Goal: Transaction & Acquisition: Purchase product/service

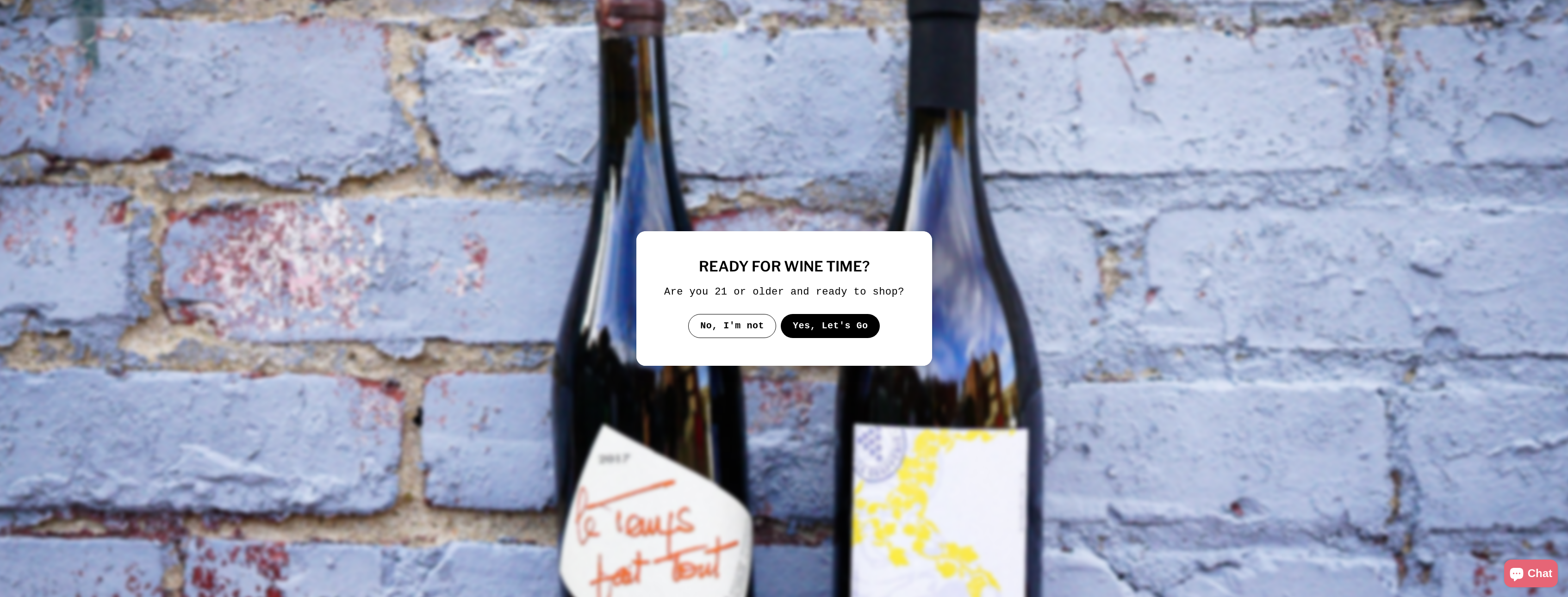
click at [831, 331] on button "Yes, Let's Go" at bounding box center [830, 326] width 100 height 24
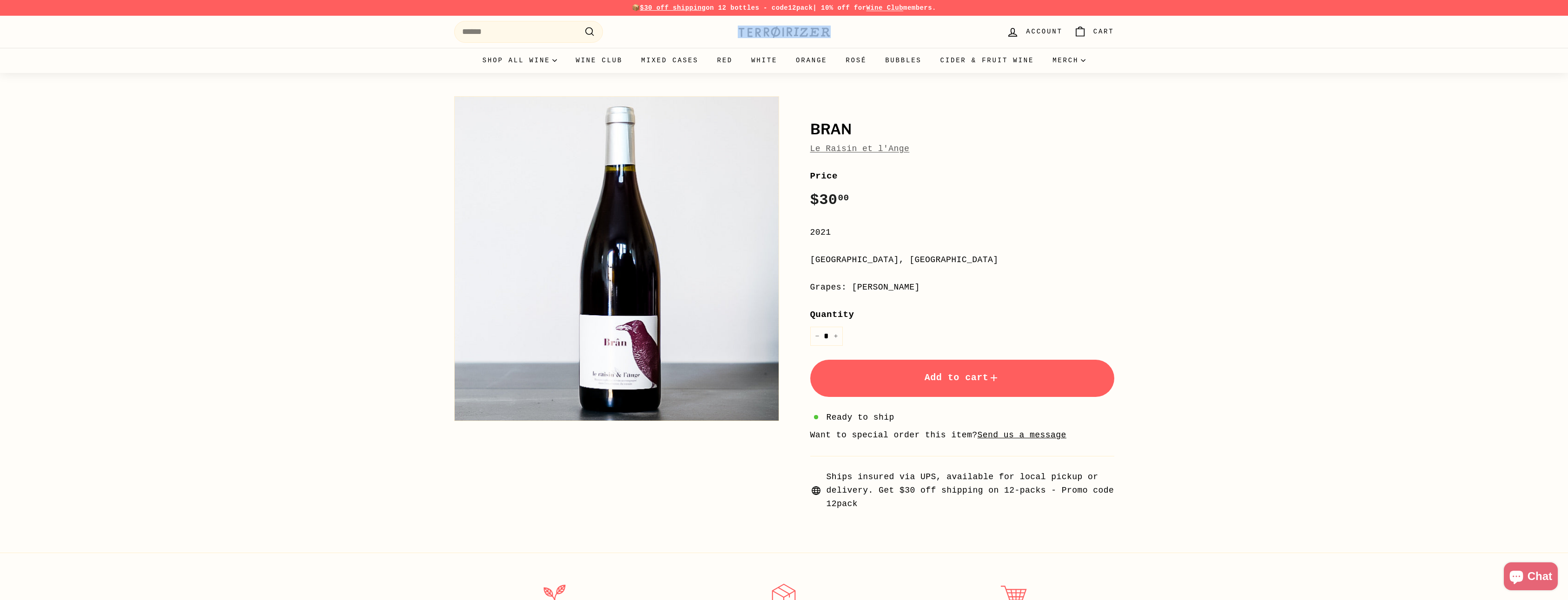
drag, startPoint x: 724, startPoint y: 30, endPoint x: 823, endPoint y: 35, distance: 99.1
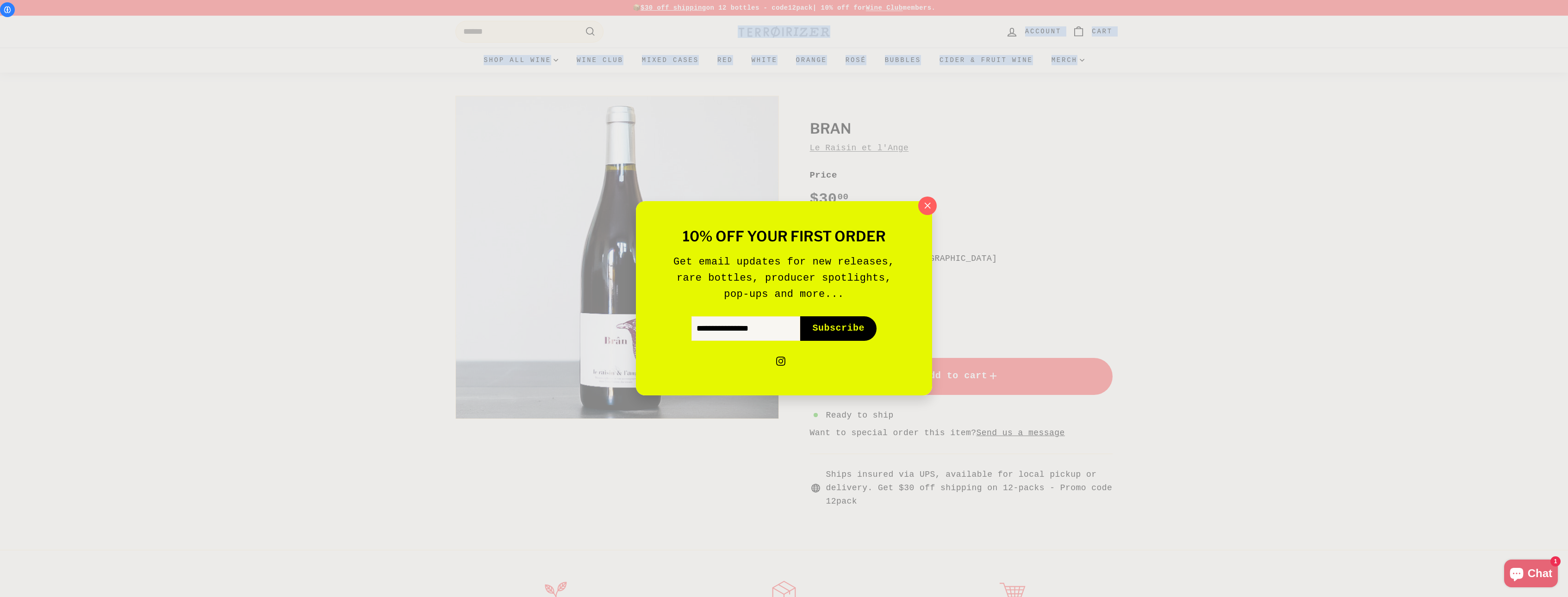
click at [885, 136] on div "10% off your first order Get email updates for new releases, rare bottles, prod…" at bounding box center [784, 298] width 1568 height 597
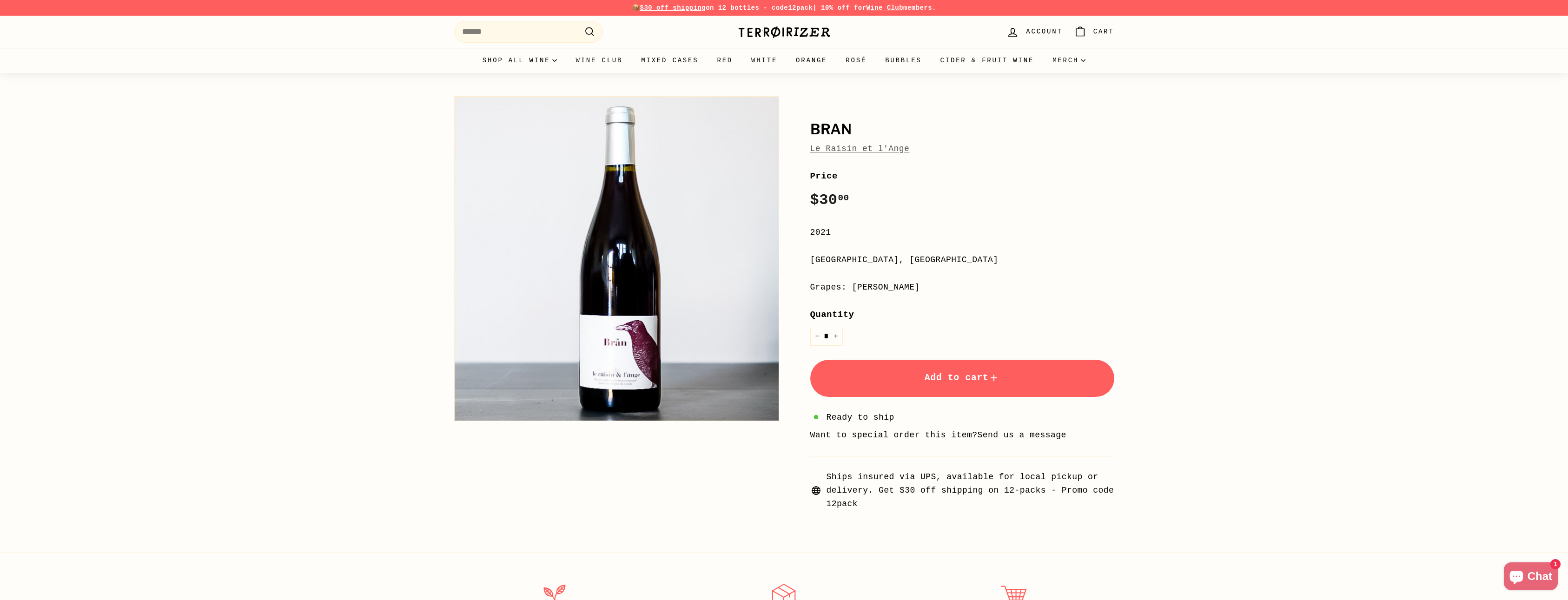
click at [387, 312] on div "Bran Le Raisin et l'Ange Bran Le Raisin et l'Ange Price Regular price $30 00 $3…" at bounding box center [784, 298] width 1568 height 452
drag, startPoint x: 921, startPoint y: 152, endPoint x: 810, endPoint y: 152, distance: 111.0
click at [810, 152] on div "Le Raisin et l'Ange" at bounding box center [961, 149] width 304 height 14
copy link "Le Raisin et l'Ange"
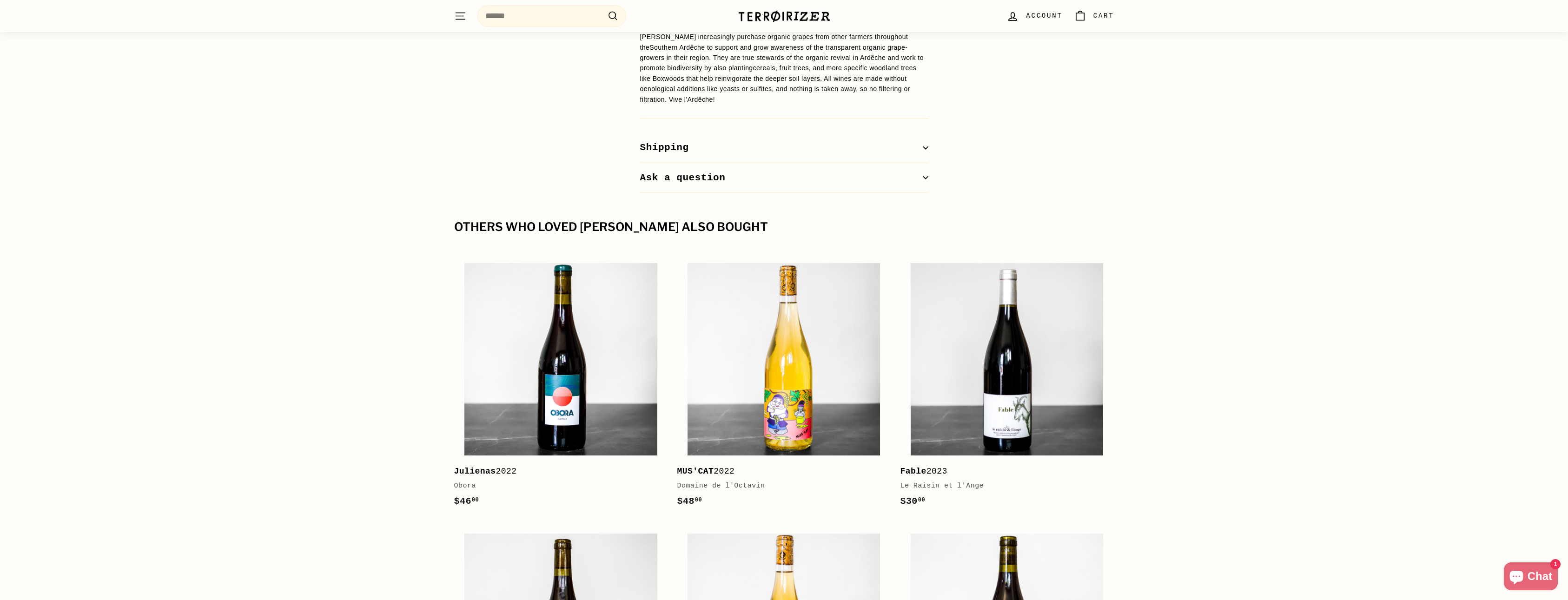
scroll to position [837, 0]
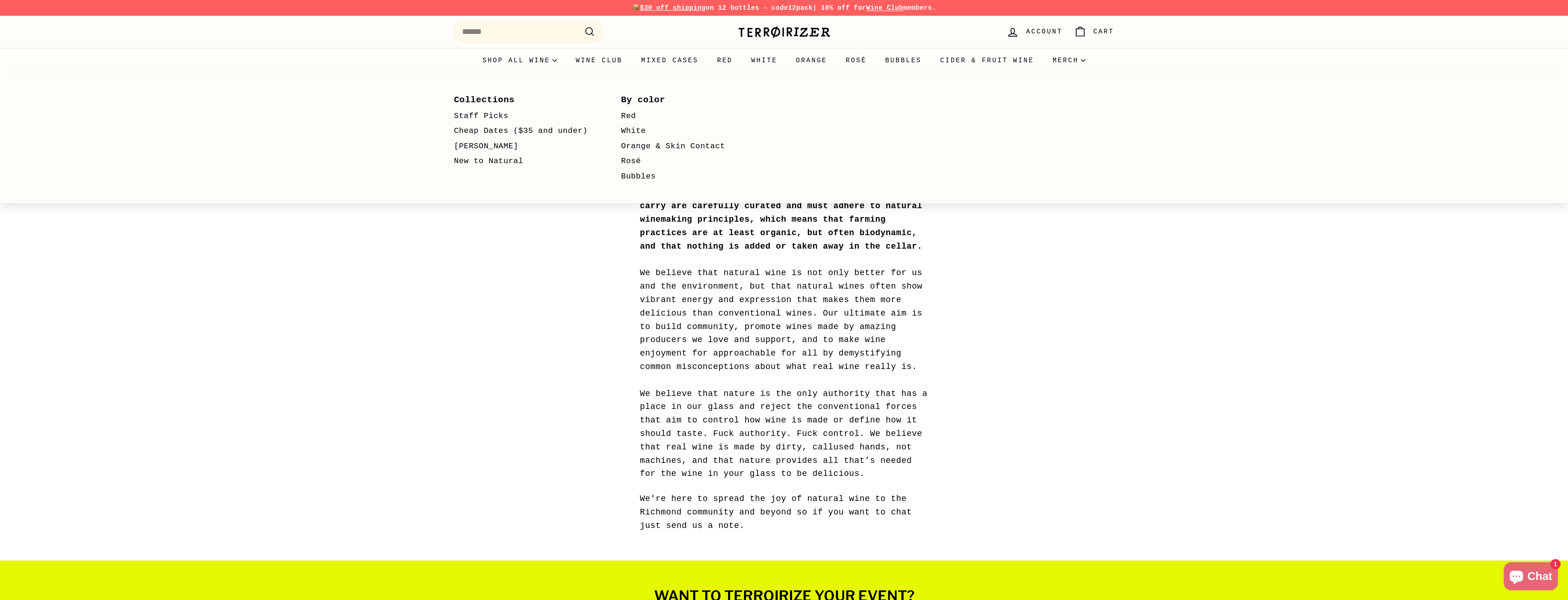
click at [502, 298] on div at bounding box center [784, 317] width 1568 height 488
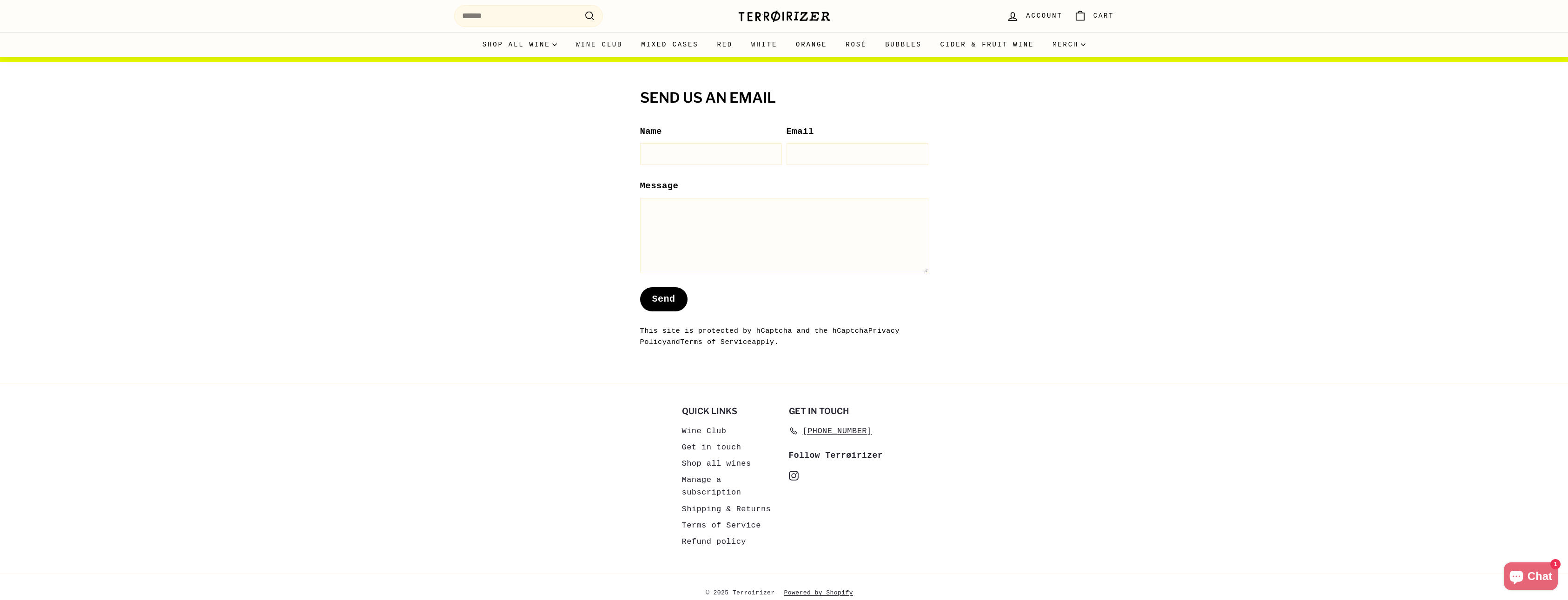
scroll to position [695, 0]
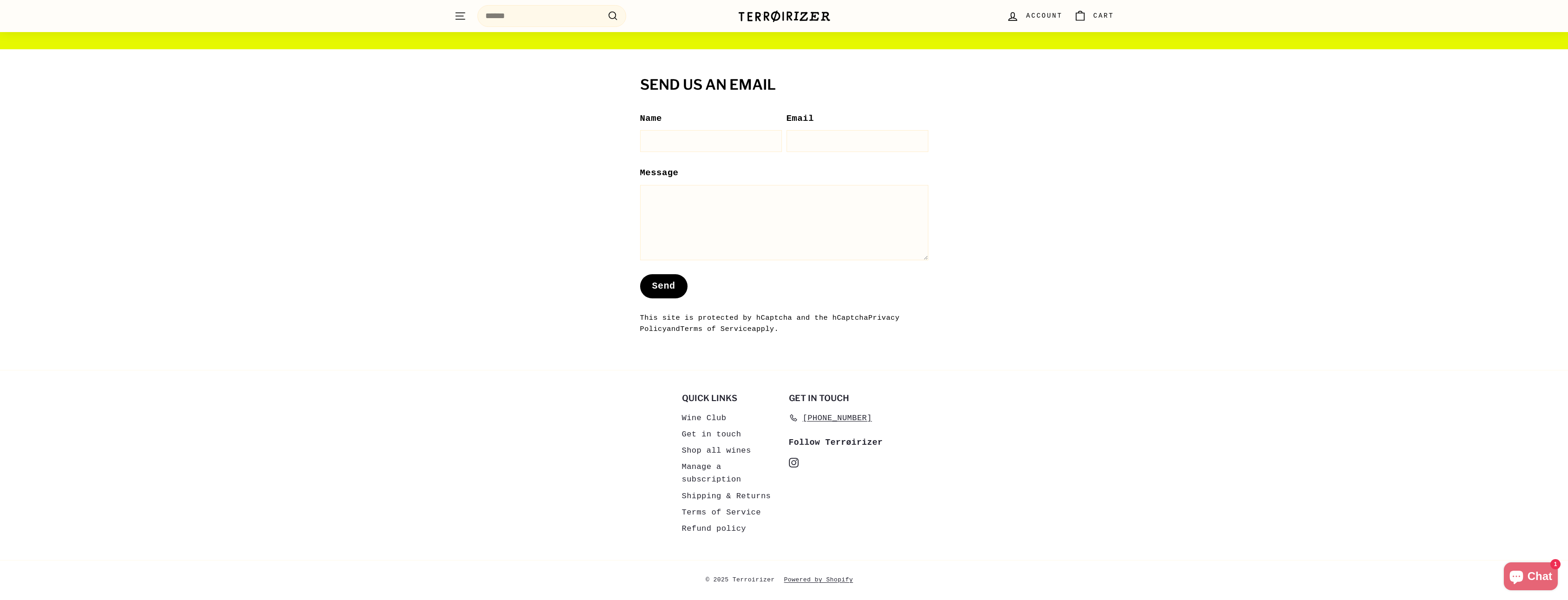
click at [726, 496] on link "Shipping & Returns" at bounding box center [726, 496] width 89 height 16
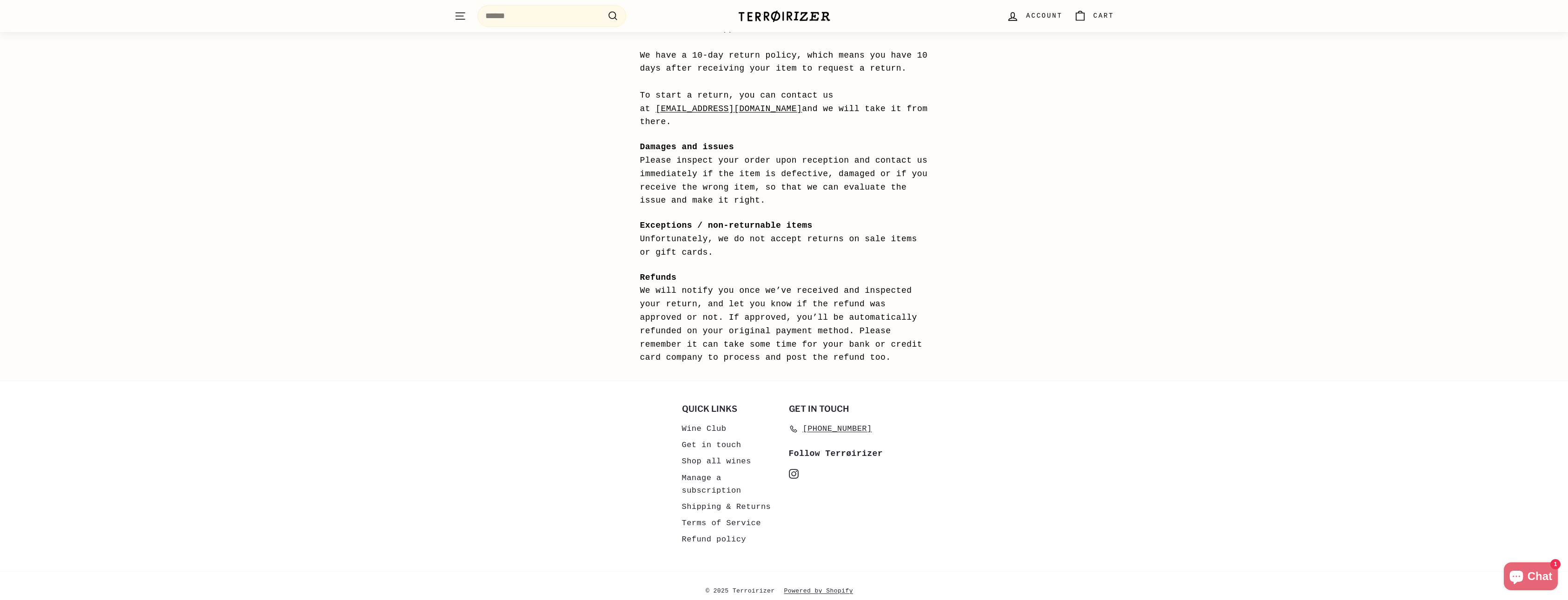
scroll to position [754, 0]
